Goal: Transaction & Acquisition: Register for event/course

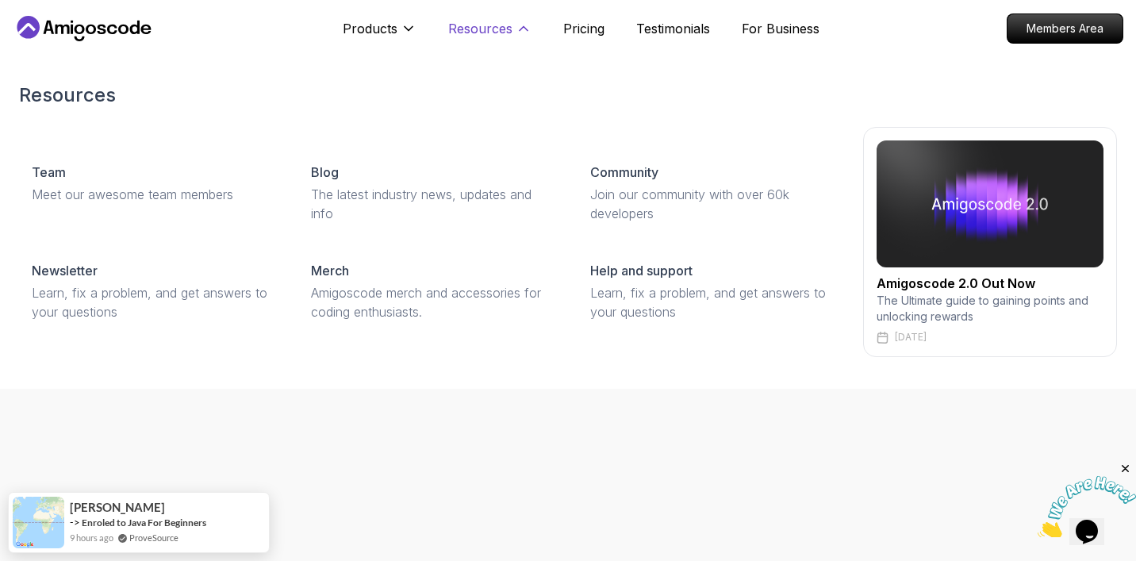
click at [478, 32] on p "Resources" at bounding box center [480, 28] width 64 height 19
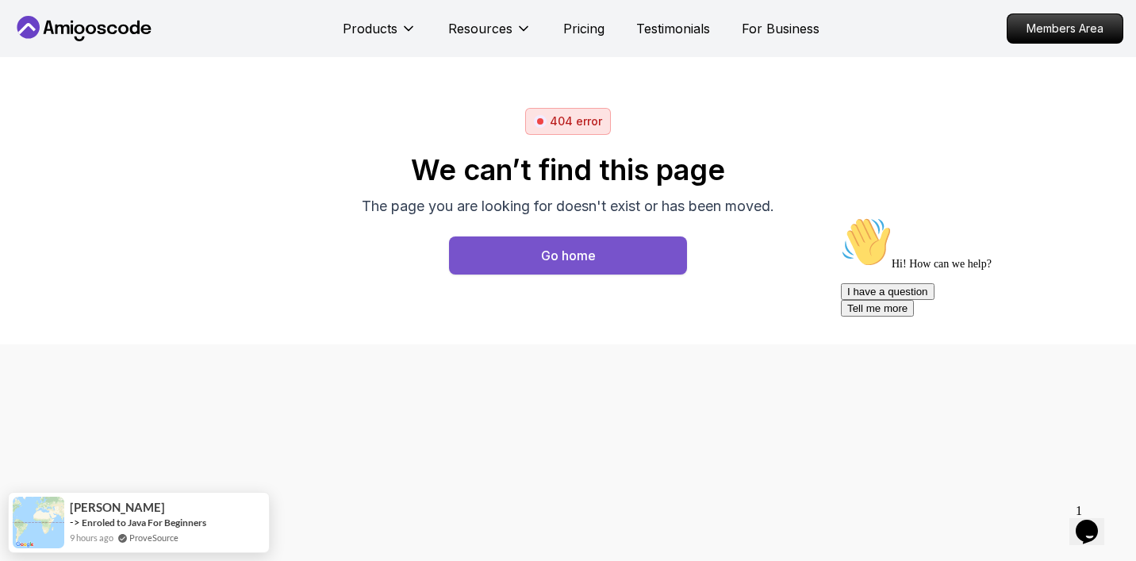
click at [569, 255] on div "Go home" at bounding box center [568, 255] width 55 height 19
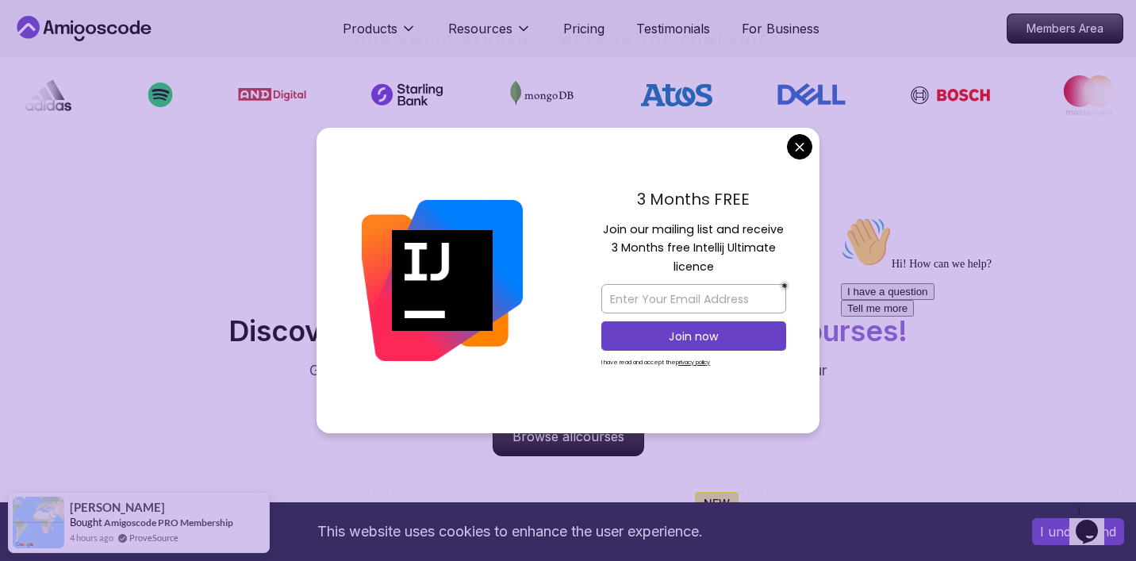
scroll to position [1273, 0]
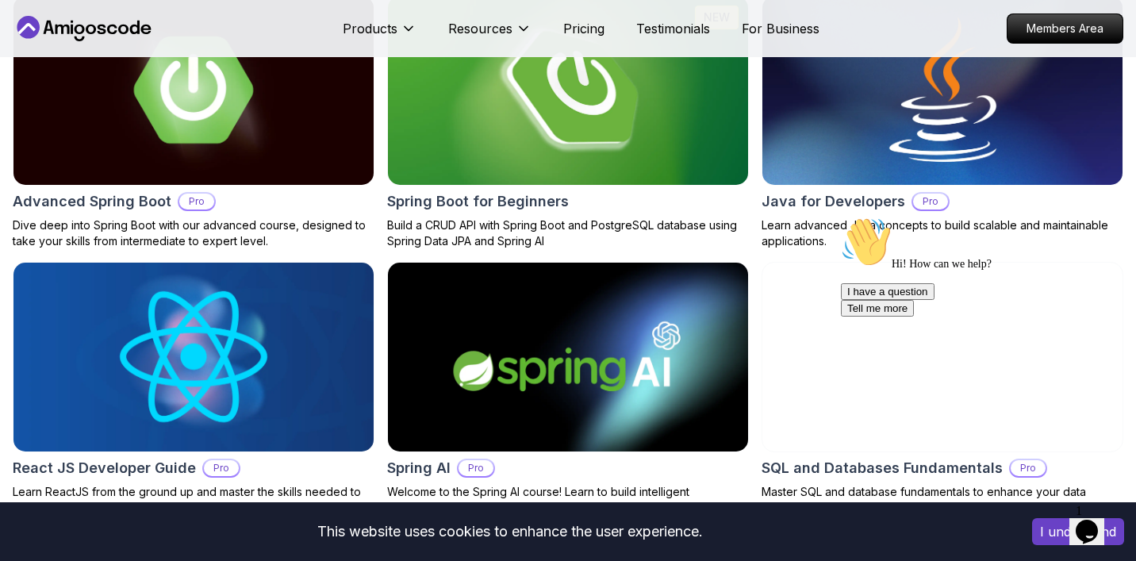
scroll to position [1749, 0]
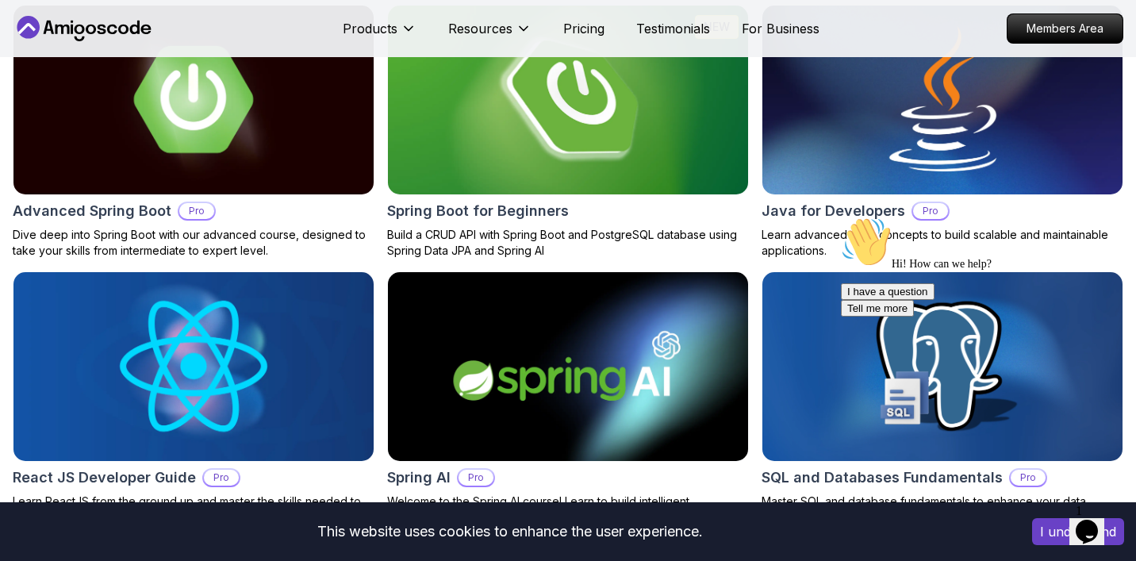
click at [565, 144] on img at bounding box center [568, 100] width 378 height 198
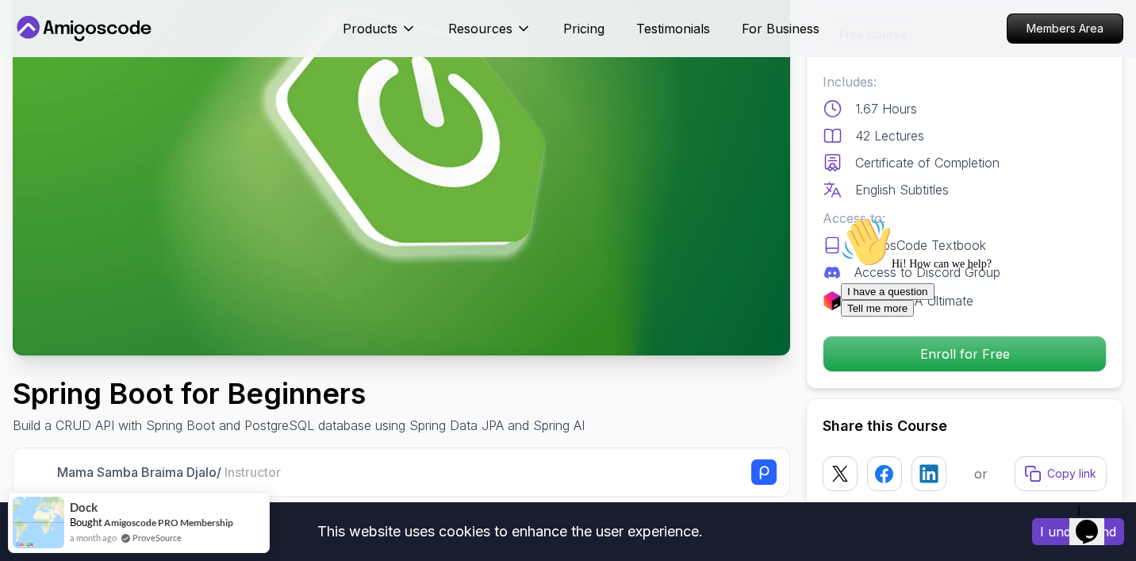
scroll to position [179, 0]
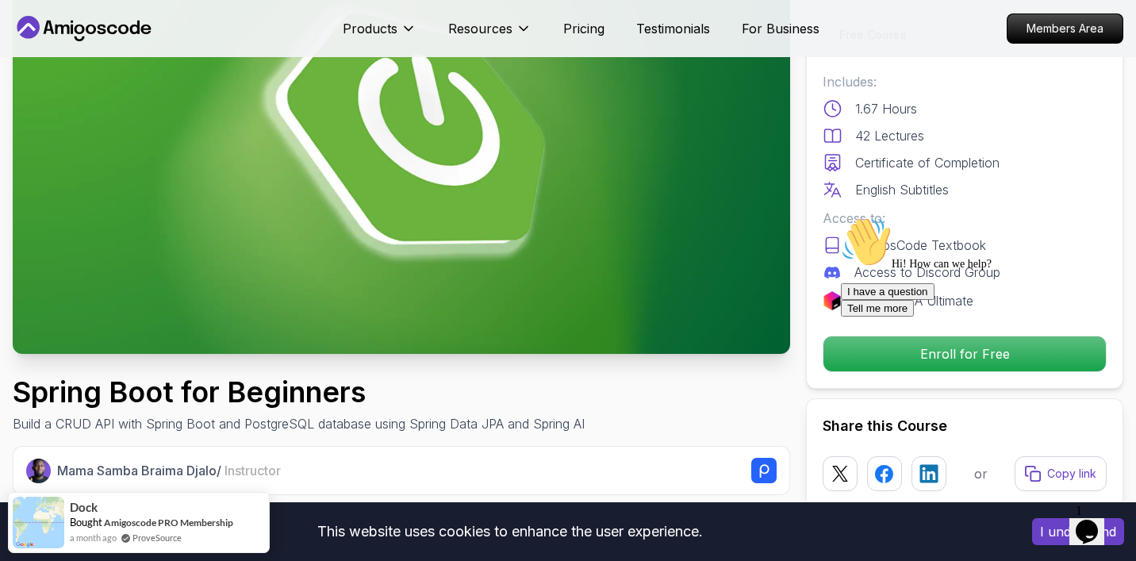
click at [841, 217] on icon "Chat attention grabber" at bounding box center [841, 217] width 0 height 0
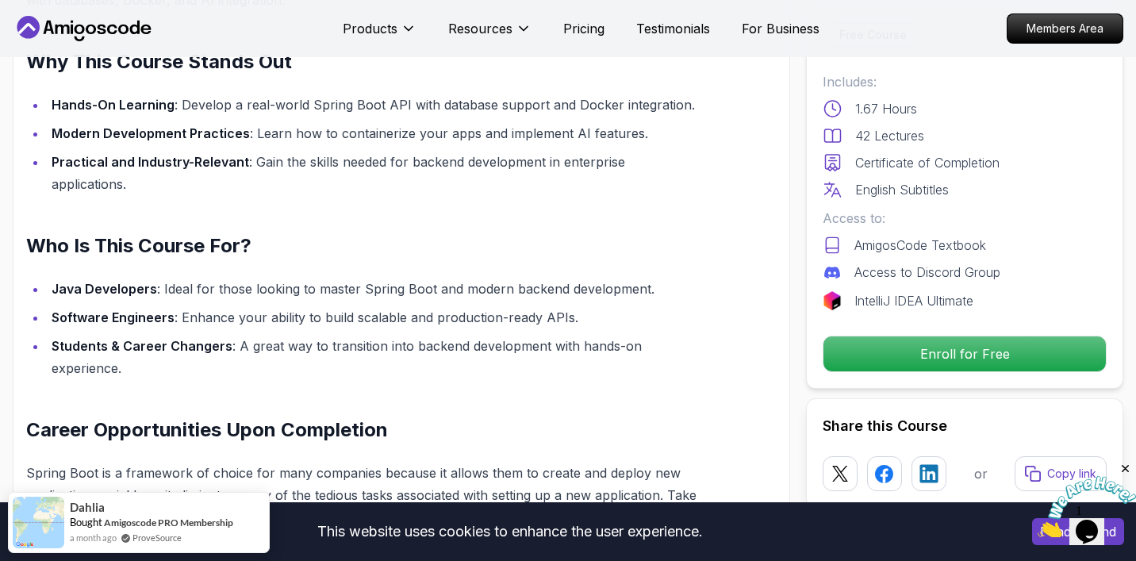
scroll to position [1242, 0]
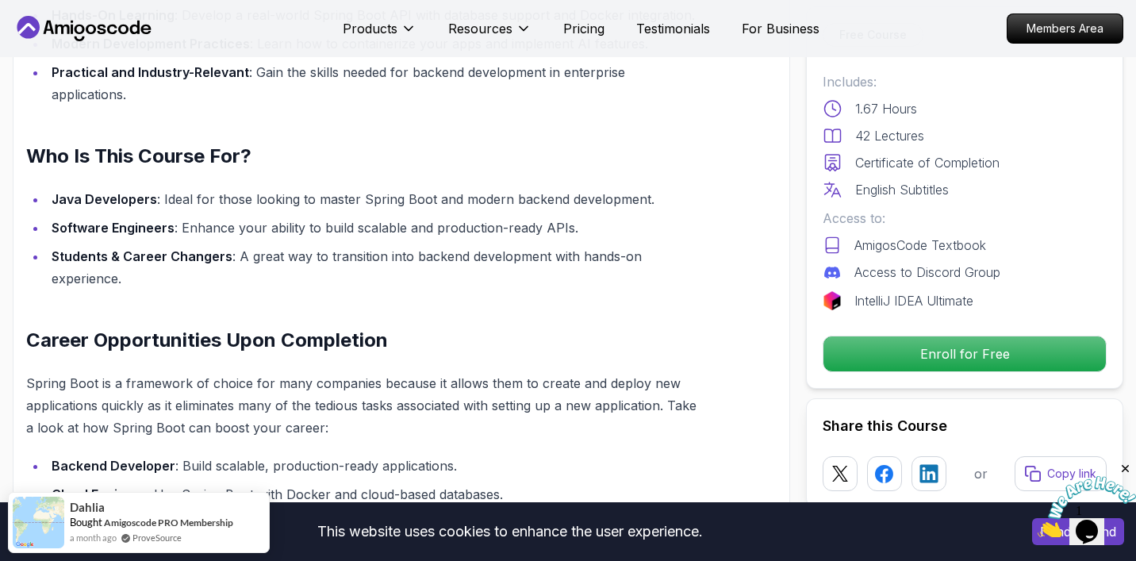
drag, startPoint x: 163, startPoint y: 20, endPoint x: 49, endPoint y: 22, distance: 114.3
click at [49, 22] on nav "Products Resources Pricing Testimonials For Business Members Area" at bounding box center [568, 28] width 1111 height 57
drag, startPoint x: 164, startPoint y: 29, endPoint x: 50, endPoint y: 35, distance: 114.4
click at [50, 35] on nav "Products Resources Pricing Testimonials For Business Members Area" at bounding box center [568, 28] width 1111 height 57
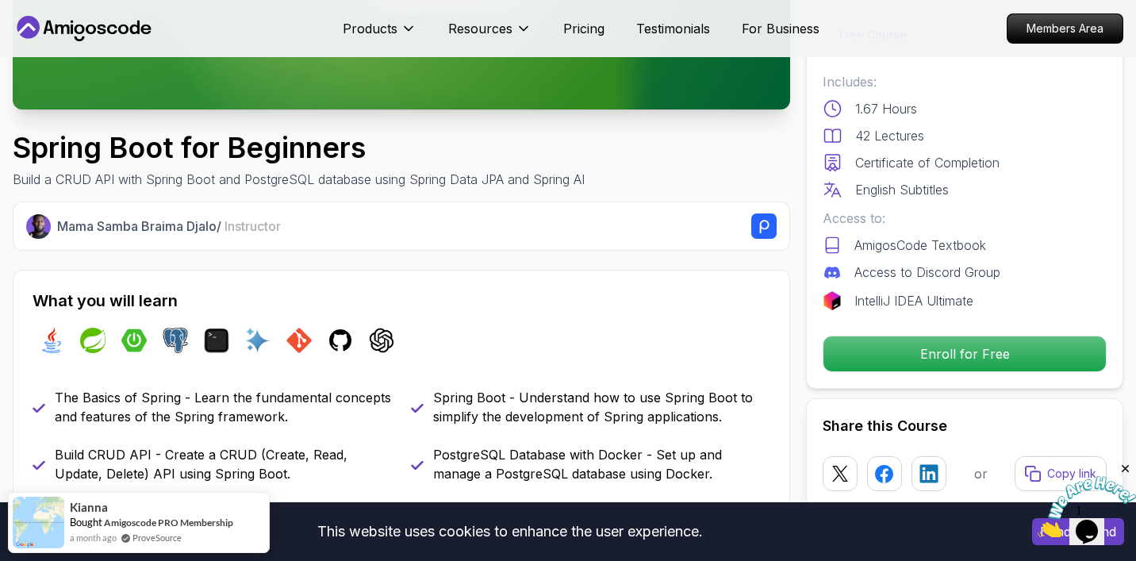
scroll to position [426, 0]
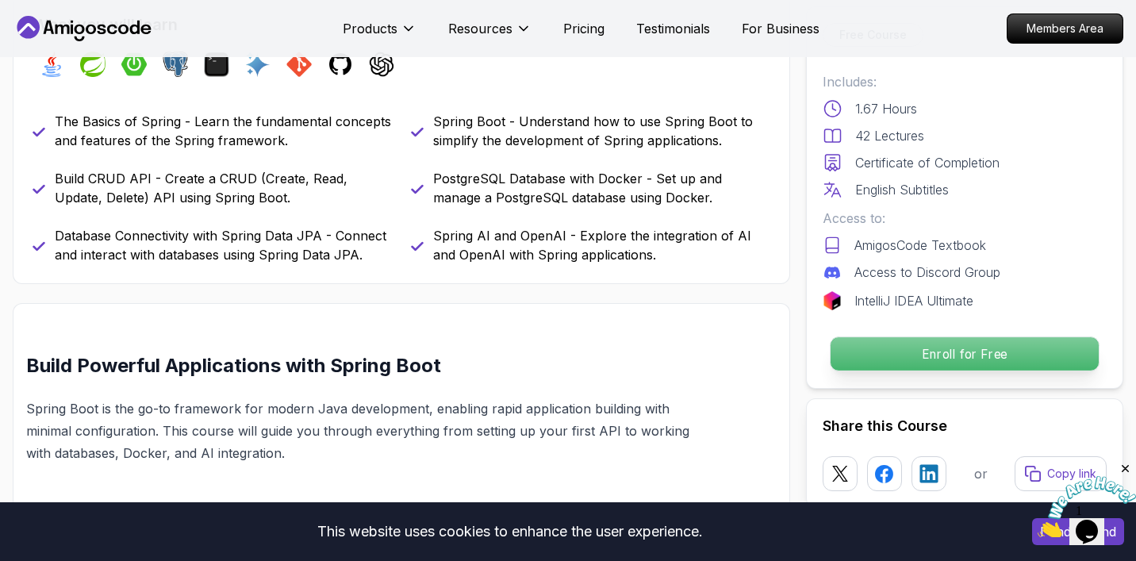
click at [874, 351] on p "Enroll for Free" at bounding box center [965, 353] width 268 height 33
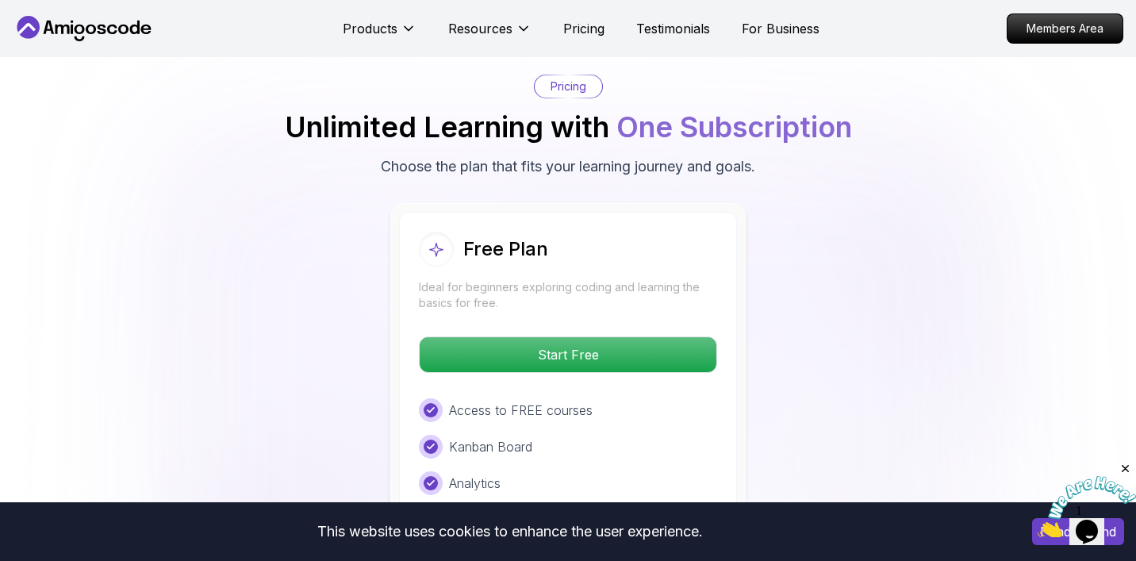
scroll to position [3151, 0]
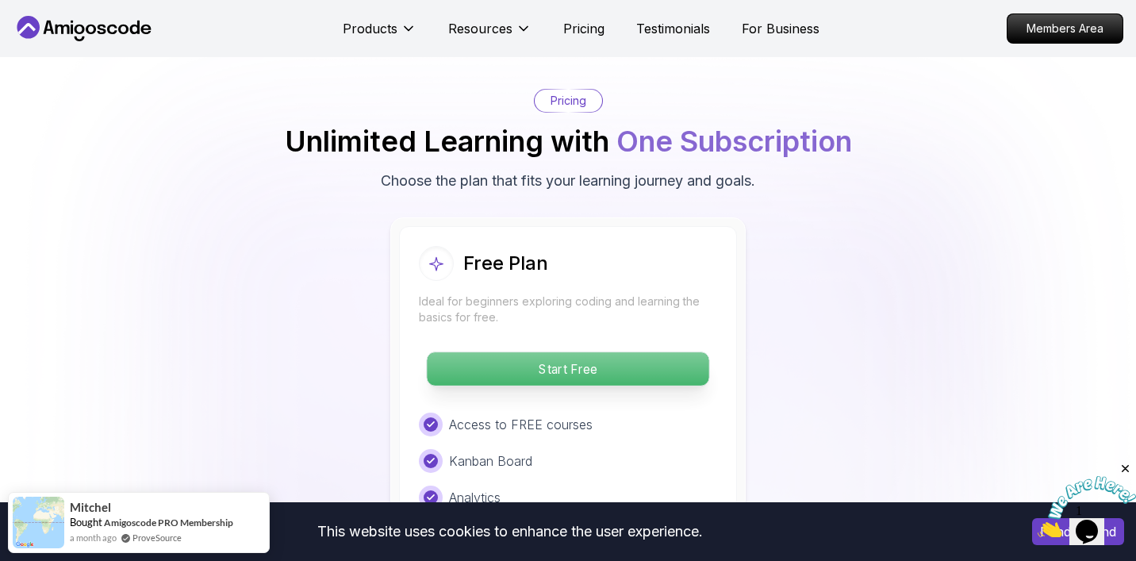
click at [594, 352] on p "Start Free" at bounding box center [568, 368] width 282 height 33
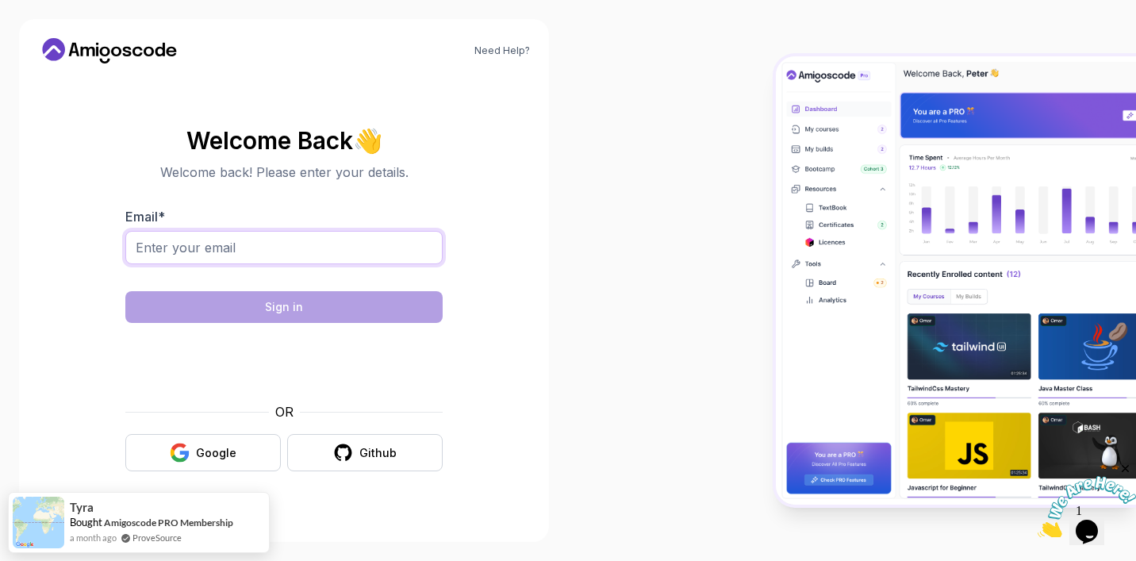
click at [247, 243] on input "Email *" at bounding box center [283, 247] width 317 height 33
click at [233, 247] on input "[EMAIL_ADDRESS][DOMAIN_NAME]" at bounding box center [283, 247] width 317 height 33
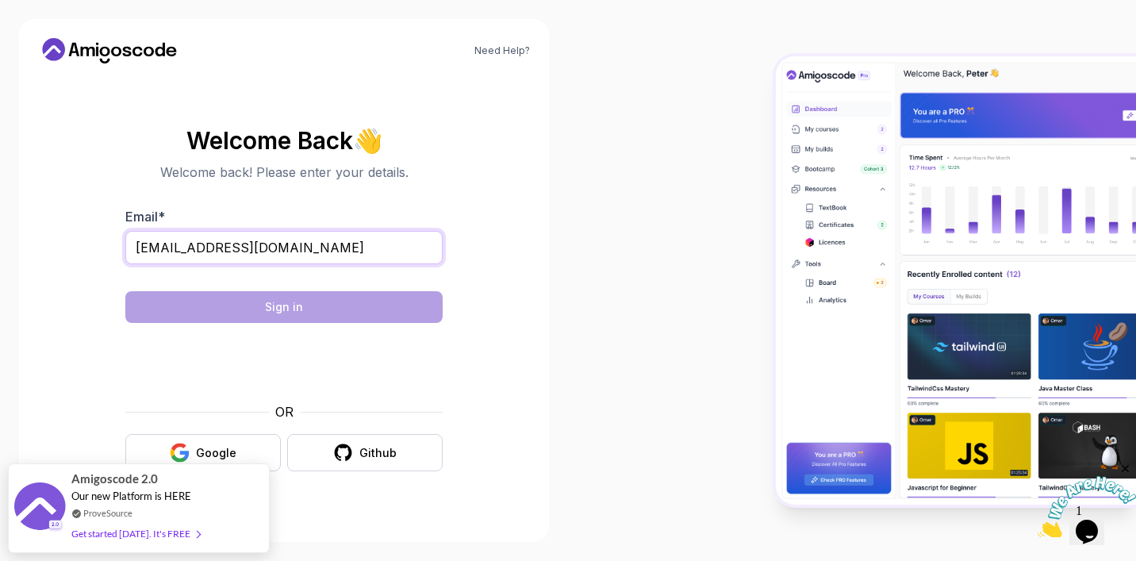
type input "[EMAIL_ADDRESS][DOMAIN_NAME]"
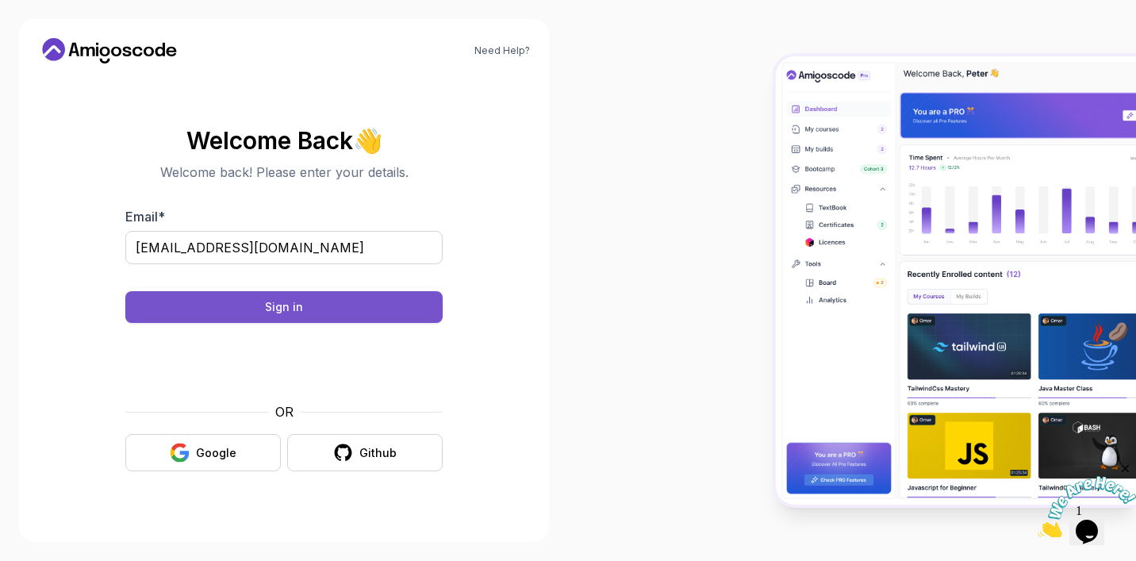
click at [328, 302] on button "Sign in" at bounding box center [283, 307] width 317 height 32
